Goal: Navigation & Orientation: Find specific page/section

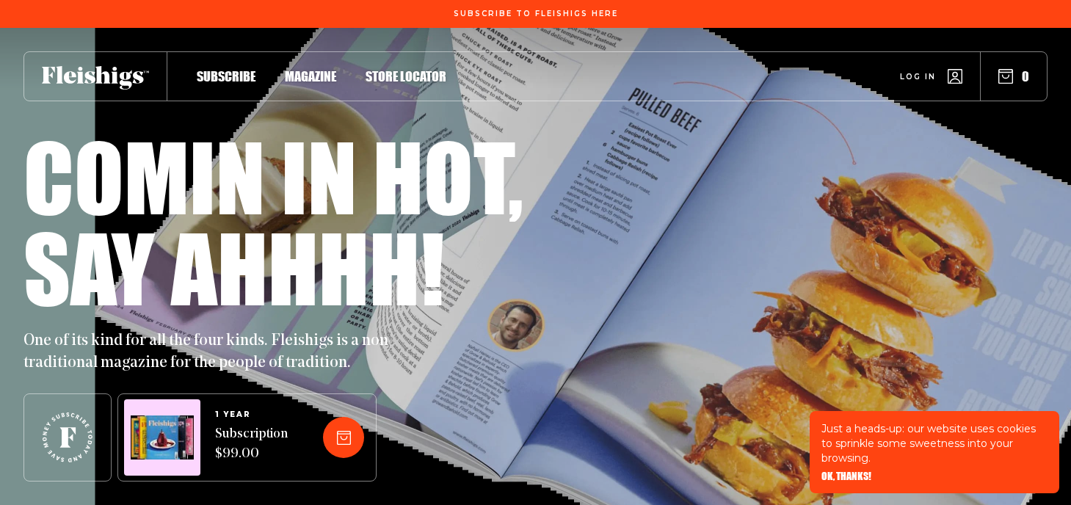
click at [916, 71] on span "Log in" at bounding box center [918, 65] width 36 height 11
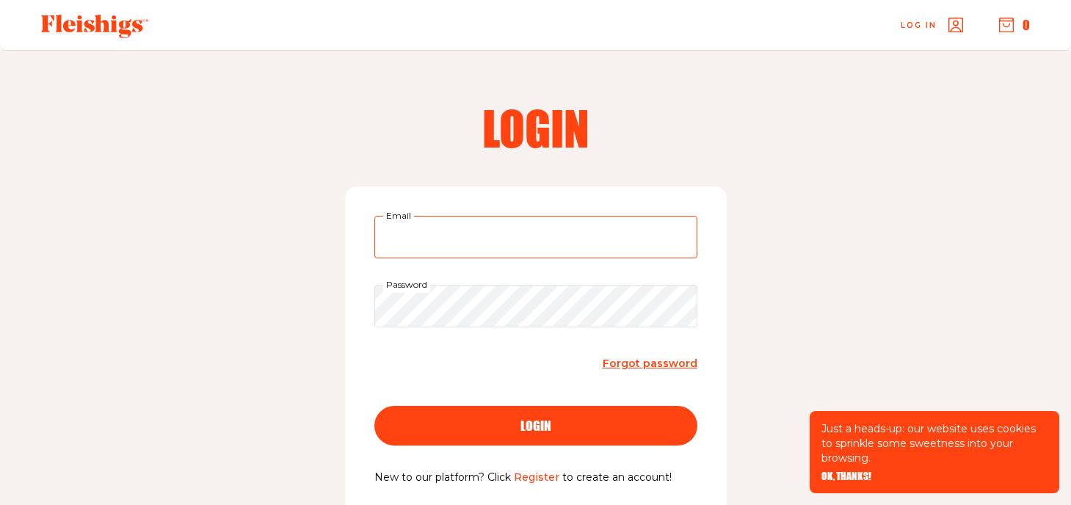
click at [429, 238] on input "Email" at bounding box center [535, 237] width 323 height 43
type input "tobiebeckerman@aol.com"
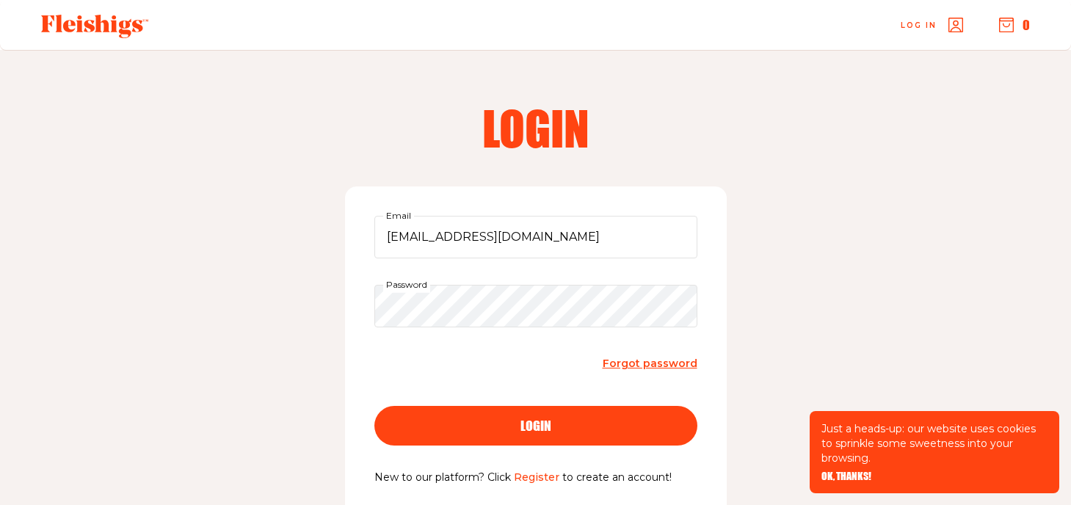
click at [624, 362] on span "Forgot password" at bounding box center [649, 363] width 95 height 13
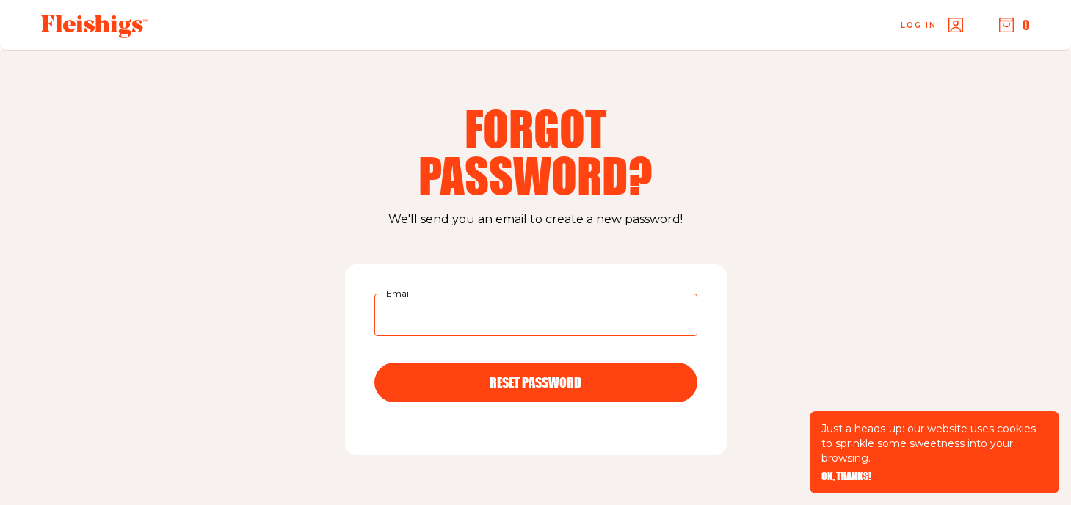
click at [506, 313] on input "Email" at bounding box center [535, 315] width 323 height 43
type input "tobiebeckerman@aol.com"
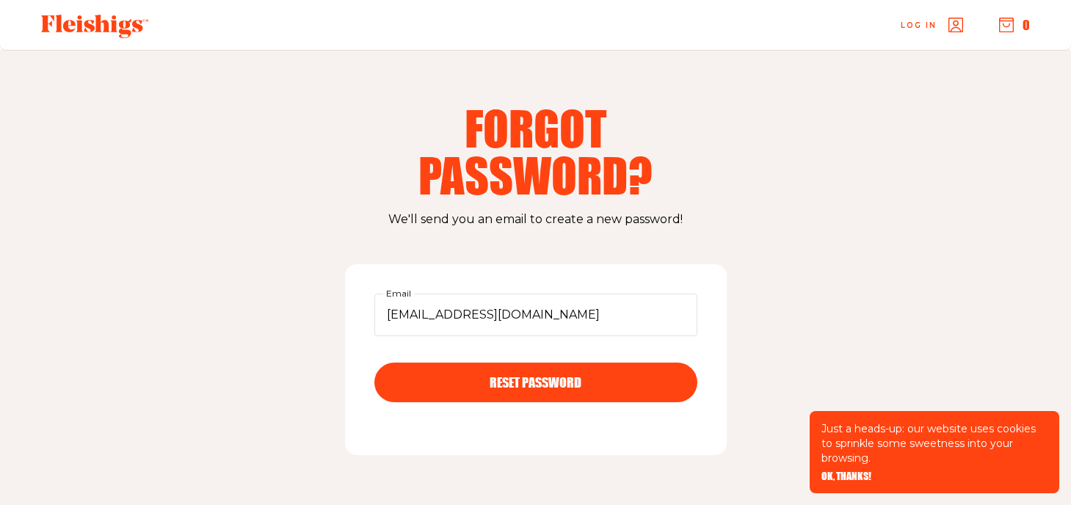
click at [515, 376] on span "RESET PASSWORD" at bounding box center [535, 369] width 92 height 13
click at [928, 19] on span "Log in" at bounding box center [918, 14] width 36 height 11
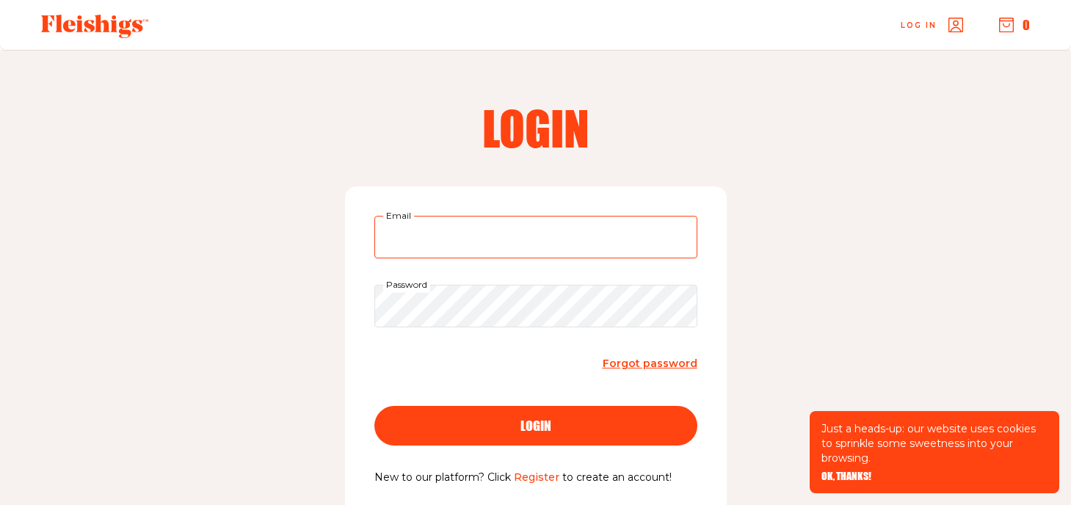
click at [470, 240] on input "Email" at bounding box center [535, 237] width 323 height 43
type input "tobiebeckerman@aol.com"
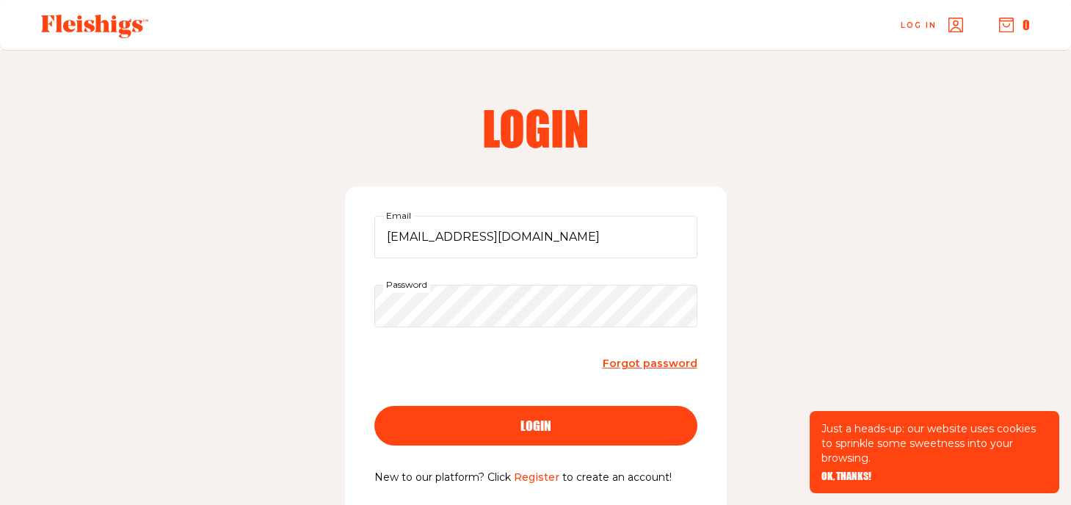
click at [550, 419] on span "login" at bounding box center [535, 412] width 31 height 13
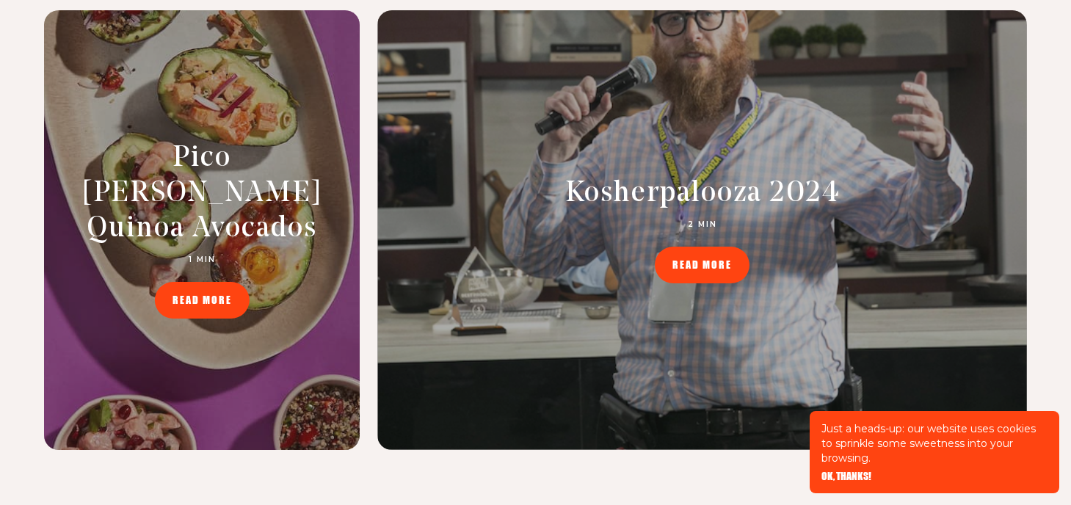
scroll to position [6809, 0]
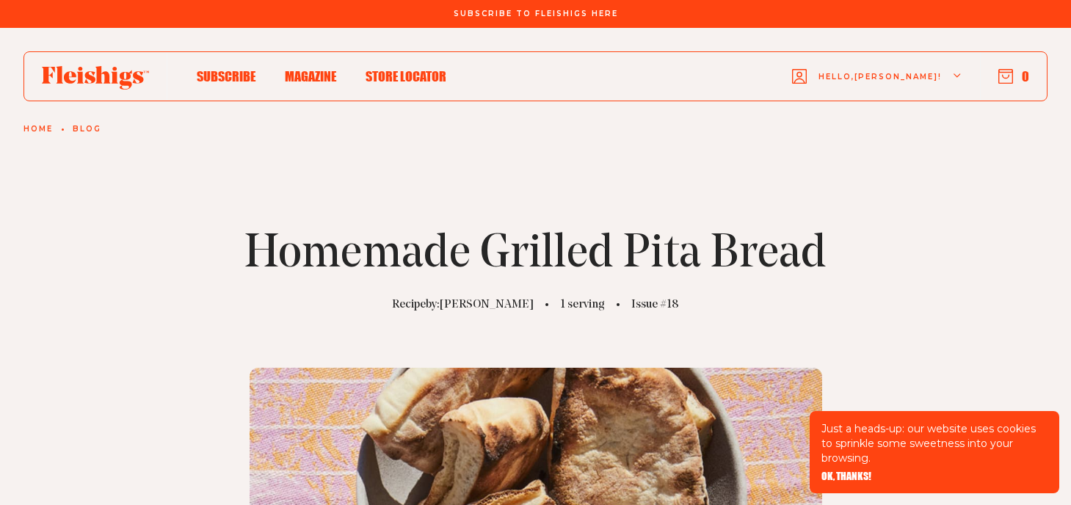
click at [1005, 73] on icon "button" at bounding box center [1005, 76] width 15 height 15
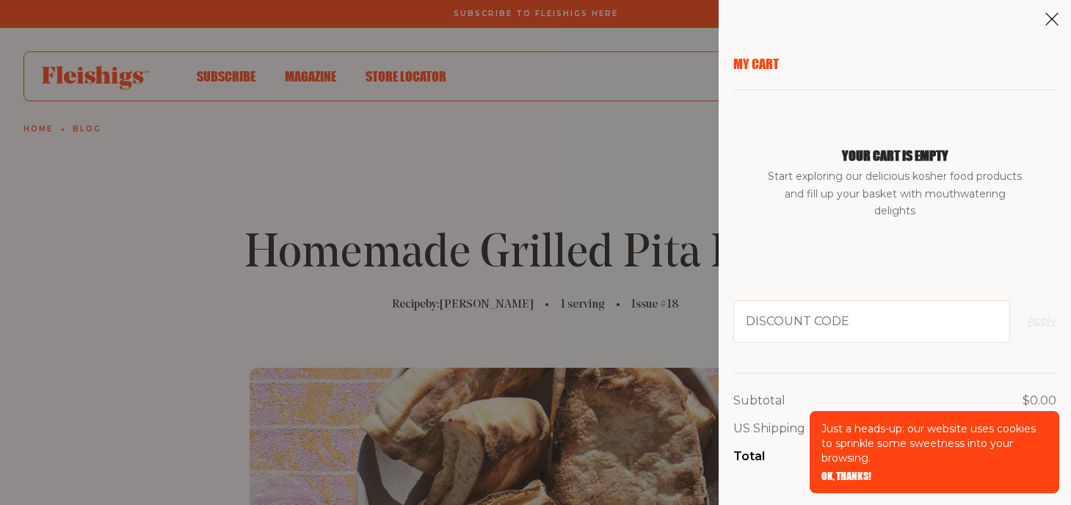
click at [628, 137] on div "My Cart Your cart is empty Start exploring our delicious kosher food products a…" at bounding box center [535, 252] width 1071 height 505
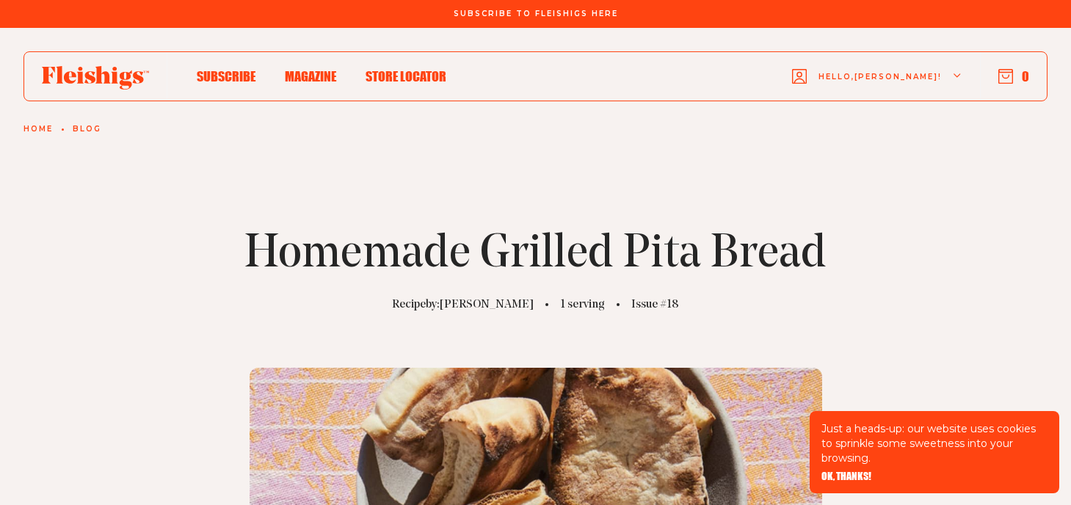
click at [956, 73] on icon "button" at bounding box center [957, 76] width 9 height 9
click at [686, 149] on div "Homemade Grilled Pita Bread Recipe by: Shifra Klein 1 serving Issue #18" at bounding box center [535, 383] width 1071 height 498
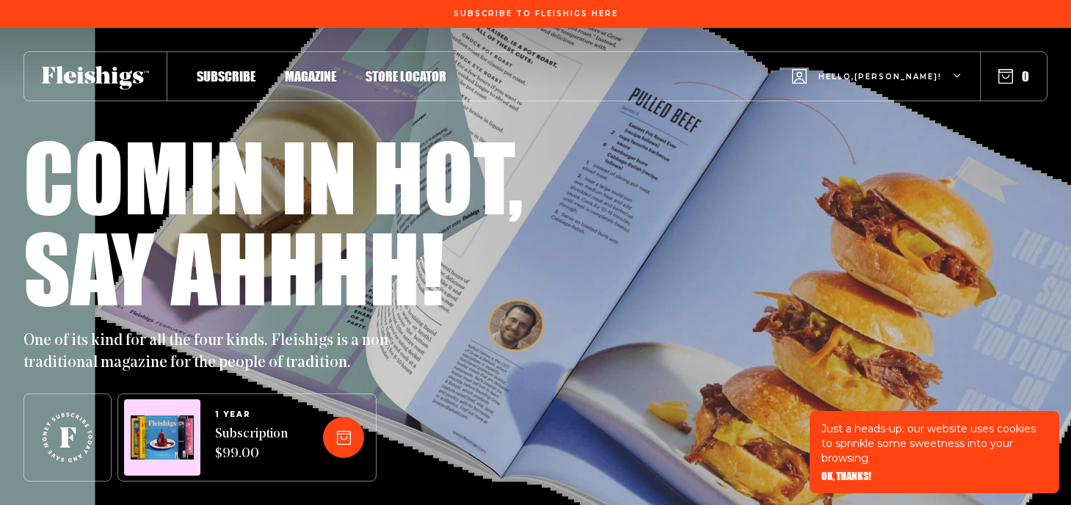
click at [1008, 76] on use "button" at bounding box center [1006, 77] width 14 height 14
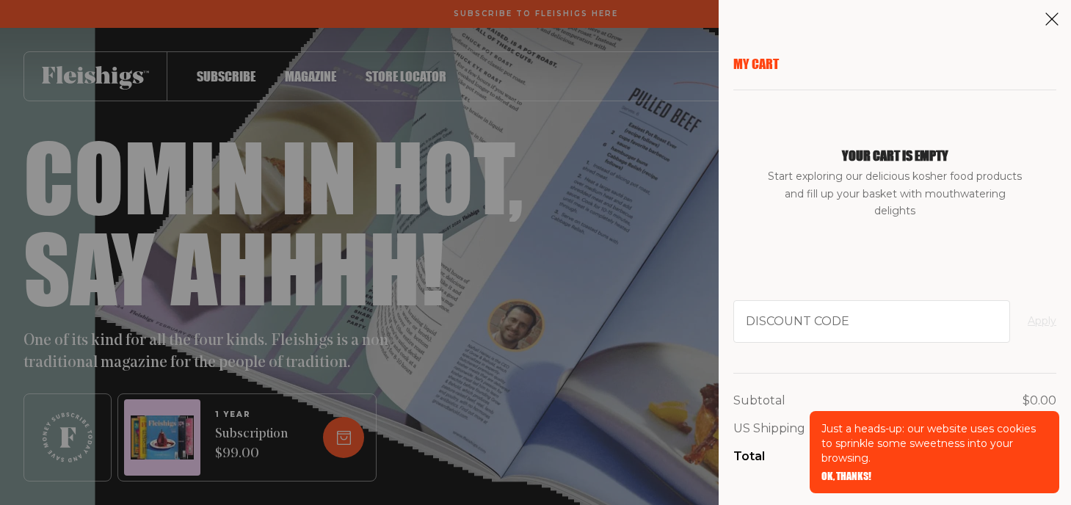
click at [1049, 15] on icon at bounding box center [1051, 19] width 15 height 15
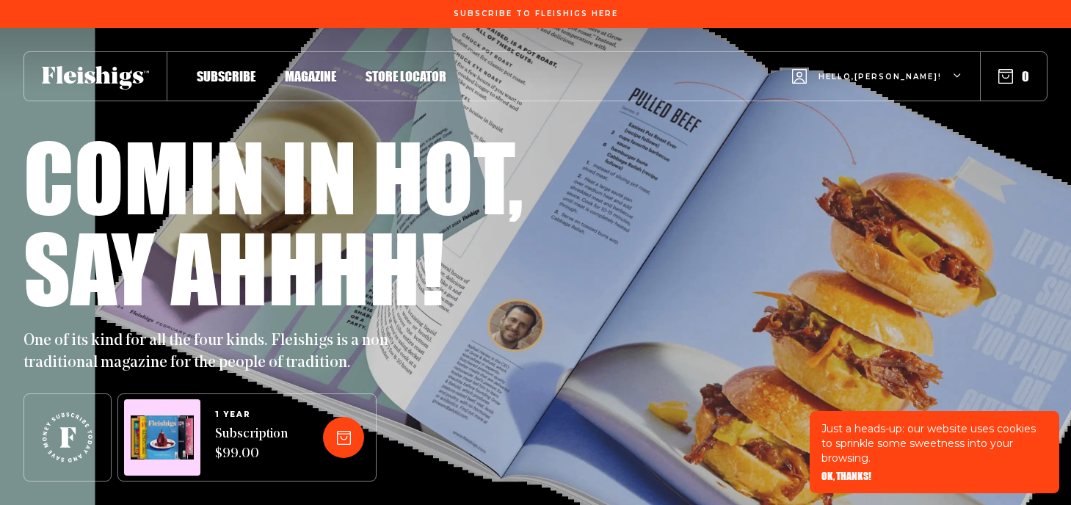
click at [806, 72] on use "button" at bounding box center [800, 77] width 14 height 14
click at [315, 69] on span "Magazine" at bounding box center [310, 61] width 51 height 16
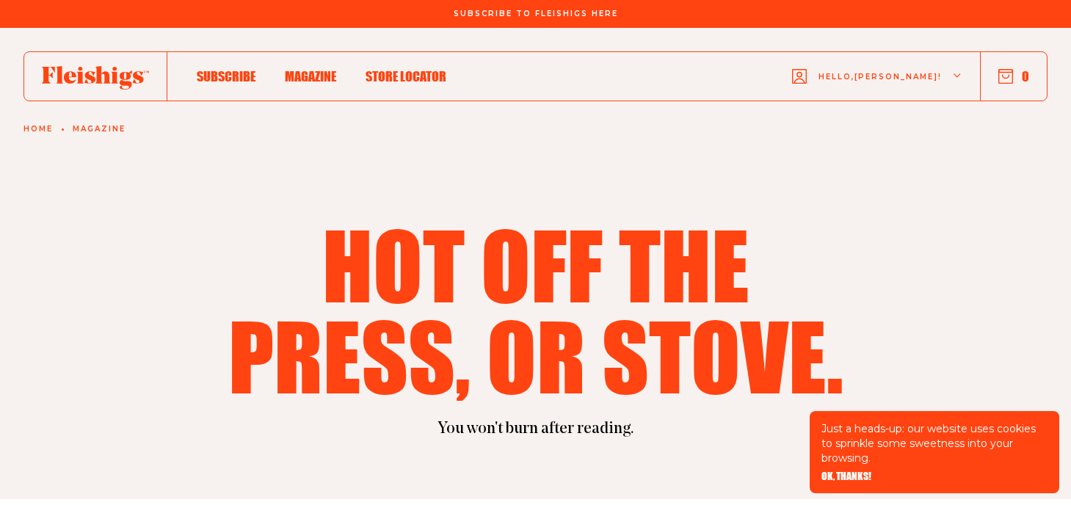
click at [421, 69] on span "Store locator" at bounding box center [405, 61] width 81 height 16
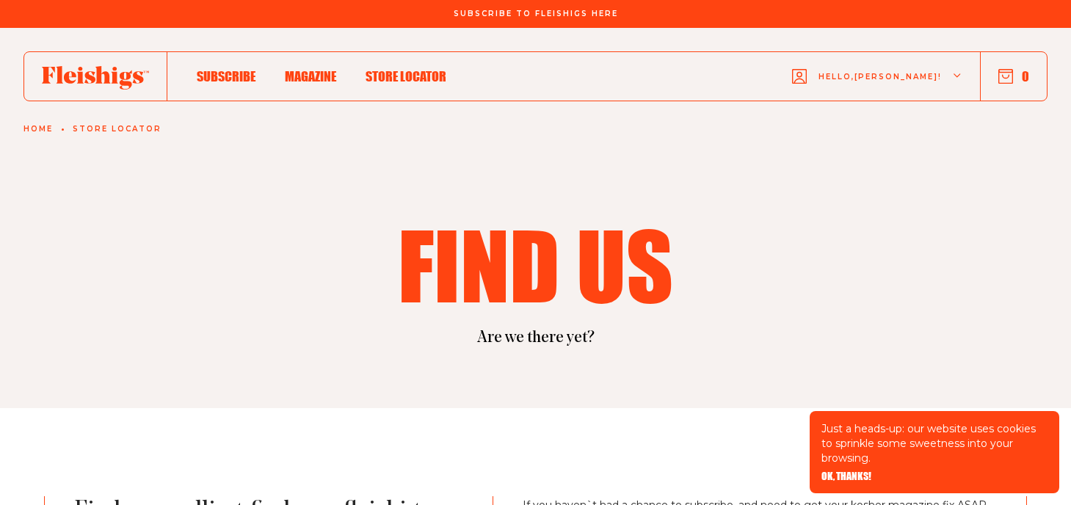
click at [120, 79] on icon at bounding box center [95, 77] width 107 height 23
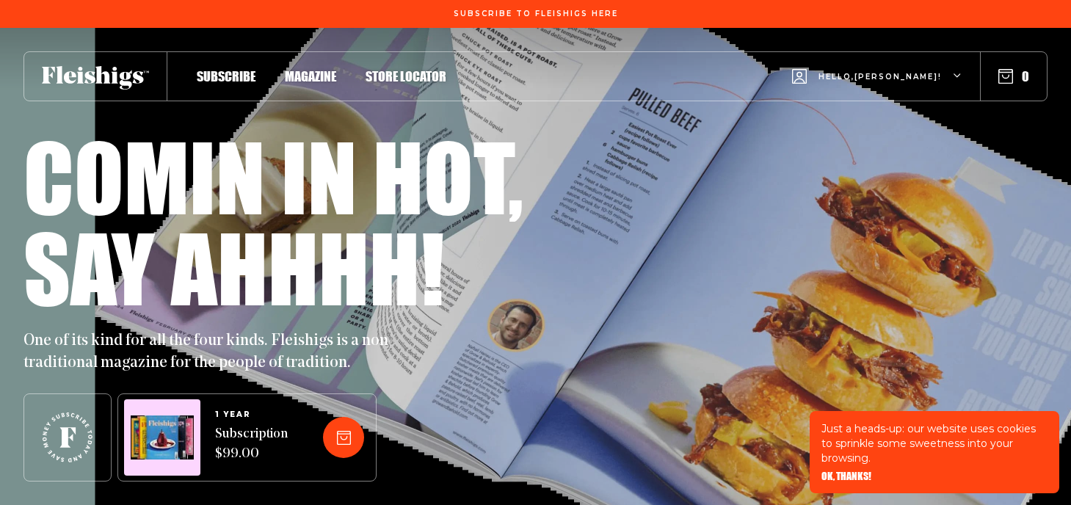
click at [651, 171] on div "Comin in hot," at bounding box center [535, 176] width 1024 height 91
